Goal: Task Accomplishment & Management: Manage account settings

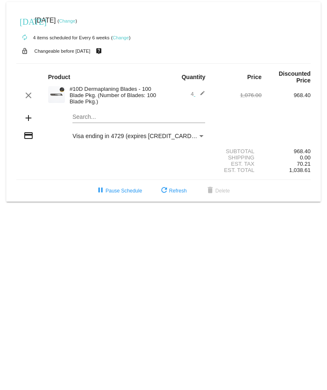
click at [75, 20] on link "Change" at bounding box center [67, 20] width 16 height 5
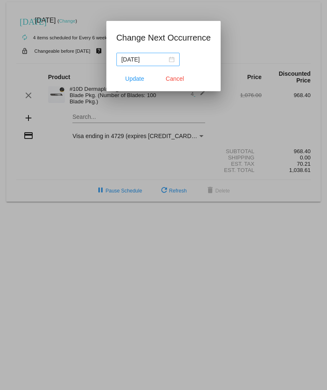
click at [172, 58] on div "[DATE]" at bounding box center [147, 59] width 53 height 9
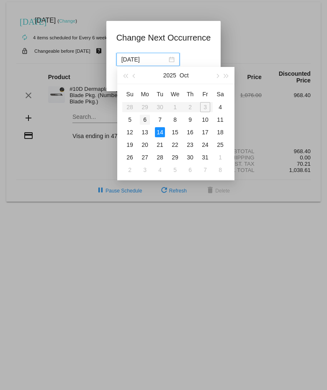
click at [145, 118] on div "6" at bounding box center [145, 120] width 10 height 10
type input "[DATE]"
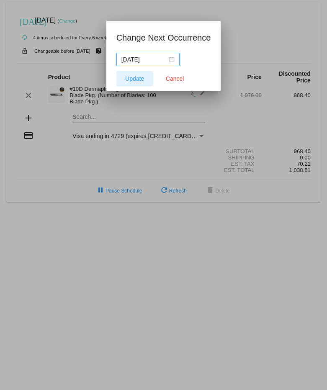
click at [138, 79] on span "Update" at bounding box center [134, 78] width 19 height 7
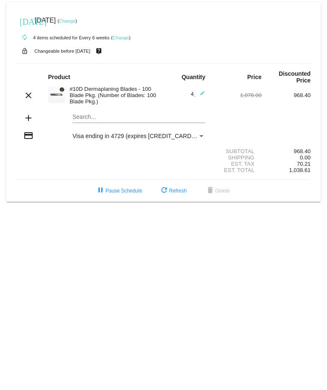
click at [121, 37] on link "Change" at bounding box center [120, 37] width 16 height 5
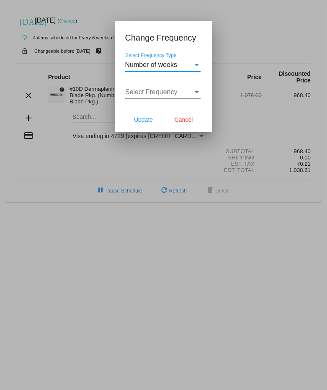
click at [197, 65] on div "Select Frequency Type" at bounding box center [196, 65] width 4 height 2
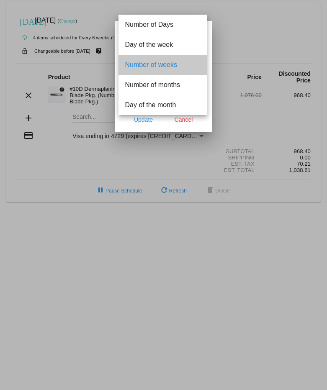
click at [161, 62] on span "Number of weeks" at bounding box center [162, 65] width 75 height 20
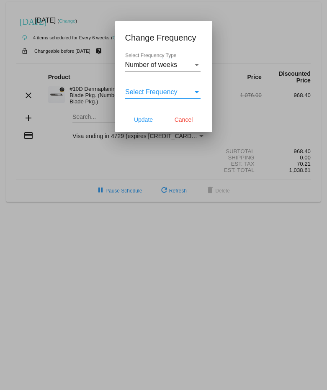
click at [197, 91] on div "Select Frequency" at bounding box center [196, 92] width 4 height 2
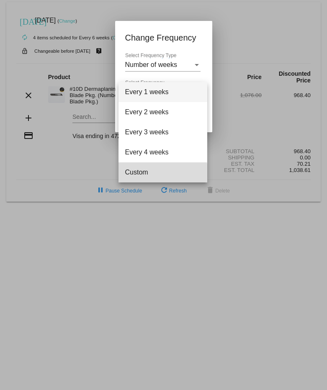
click at [143, 174] on span "Custom" at bounding box center [162, 172] width 75 height 20
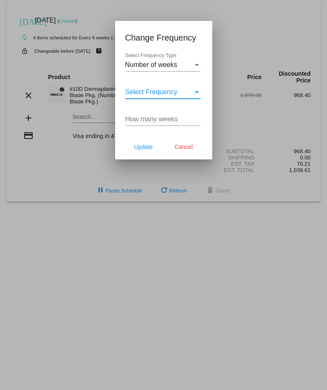
click at [169, 120] on input "How many weeks" at bounding box center [162, 119] width 75 height 8
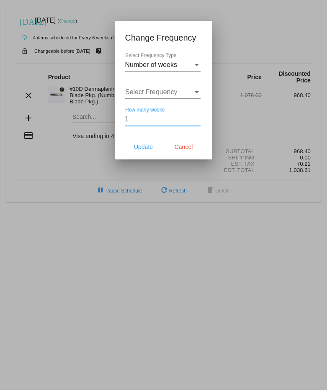
click at [197, 117] on input "1" at bounding box center [162, 119] width 75 height 8
click at [197, 117] on input "2" at bounding box center [162, 119] width 75 height 8
click at [197, 117] on input "3" at bounding box center [162, 119] width 75 height 8
click at [197, 117] on input "4" at bounding box center [162, 119] width 75 height 8
type input "5"
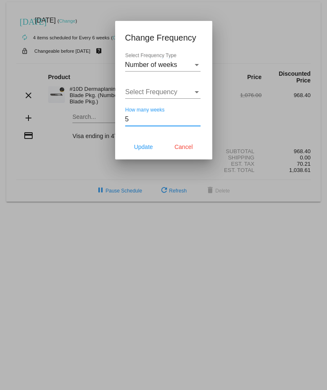
click at [197, 117] on input "5" at bounding box center [162, 119] width 75 height 8
click at [141, 147] on span "Update" at bounding box center [143, 146] width 19 height 7
